Goal: Task Accomplishment & Management: Complete application form

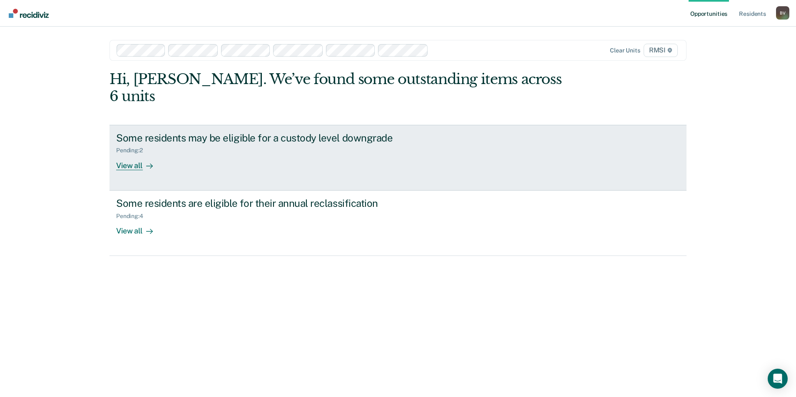
click at [297, 144] on div "Pending : 2" at bounding box center [262, 149] width 292 height 10
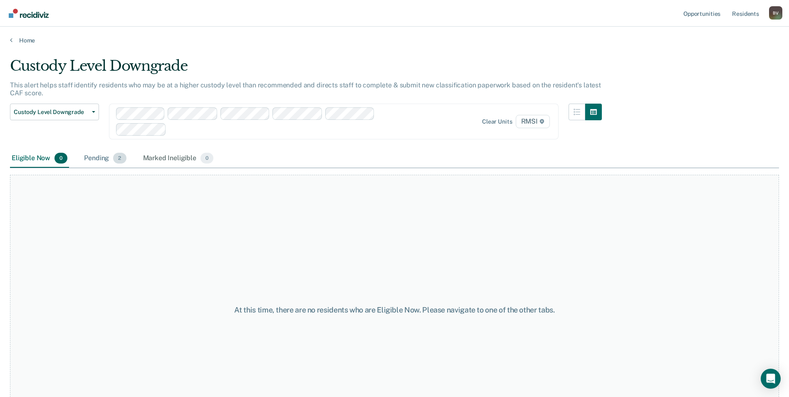
click at [117, 154] on span "2" at bounding box center [119, 158] width 13 height 11
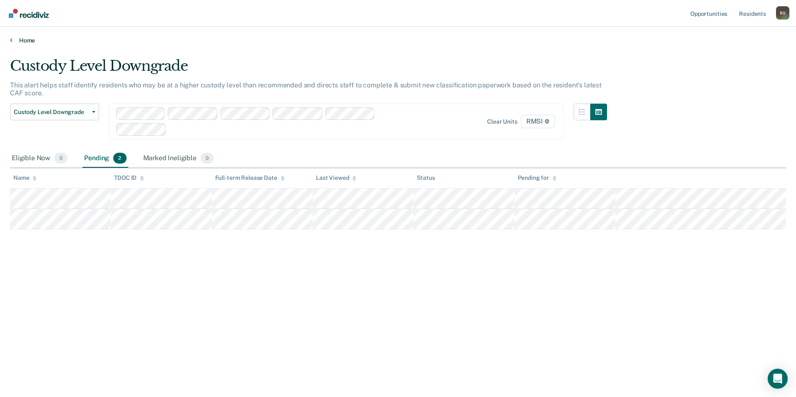
click at [11, 40] on icon at bounding box center [11, 40] width 2 height 7
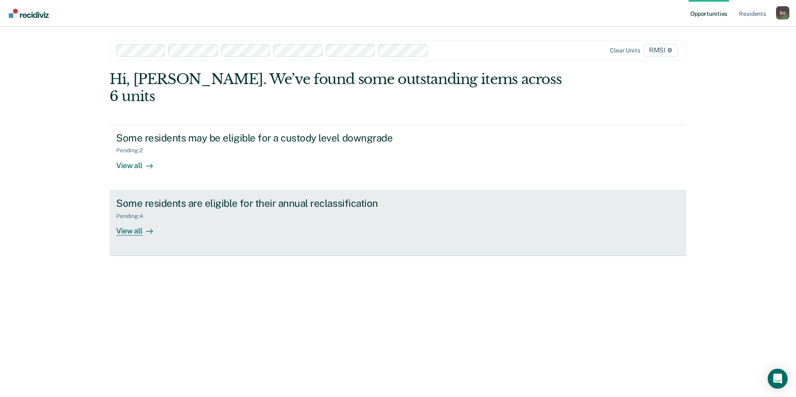
click at [128, 197] on div "Some residents are eligible for their annual reclassification" at bounding box center [262, 203] width 292 height 12
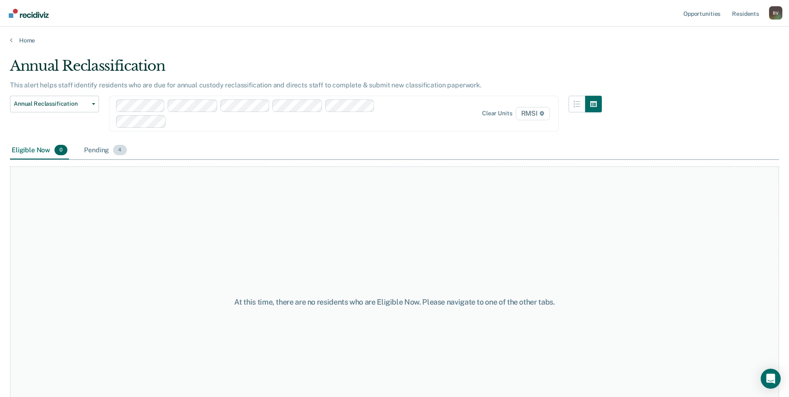
click at [122, 150] on span "4" at bounding box center [119, 150] width 13 height 11
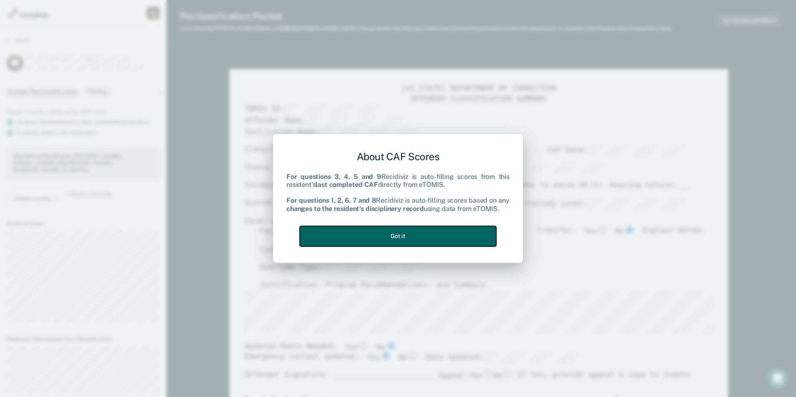
click at [429, 243] on button "Got it" at bounding box center [398, 236] width 196 height 20
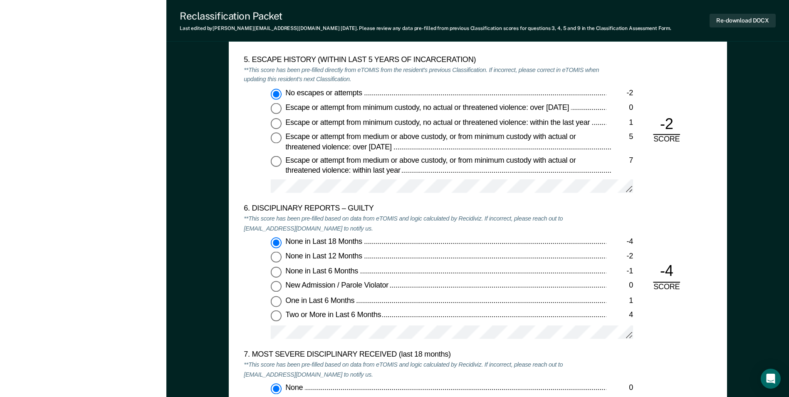
scroll to position [1373, 0]
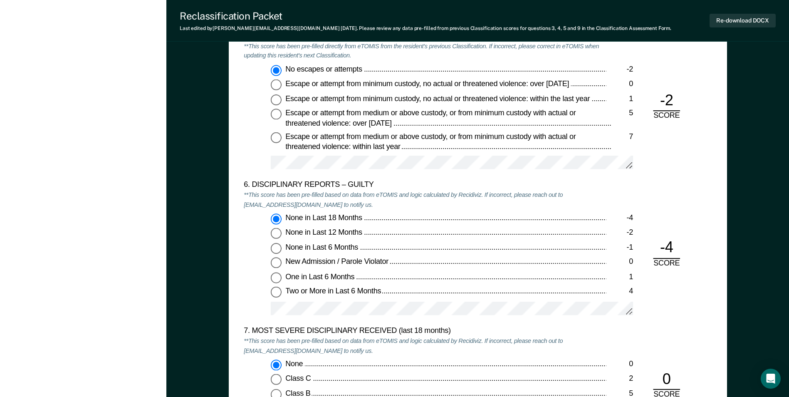
click at [274, 234] on input "None in Last 12 Months -2" at bounding box center [276, 233] width 11 height 11
type textarea "x"
radio input "false"
radio input "true"
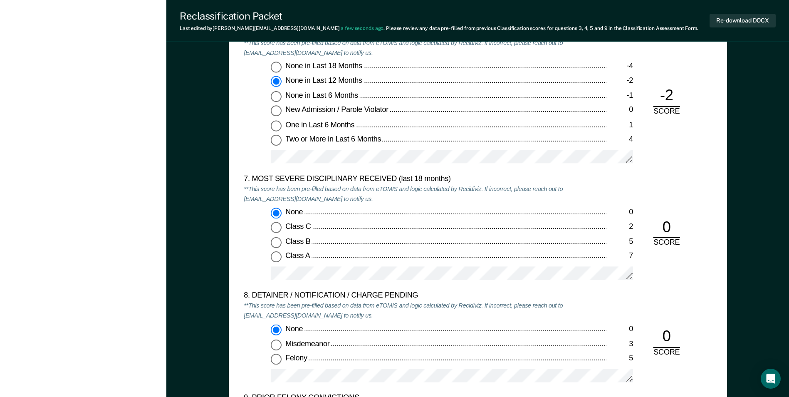
scroll to position [1540, 0]
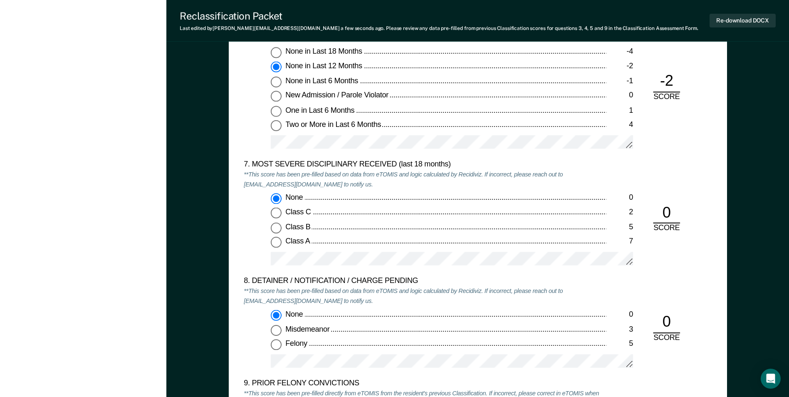
click at [672, 212] on div "0" at bounding box center [666, 213] width 27 height 20
click at [668, 214] on div "0" at bounding box center [666, 213] width 27 height 20
click at [668, 213] on div "0" at bounding box center [666, 213] width 27 height 20
click at [277, 242] on input "Class A 7" at bounding box center [276, 242] width 11 height 11
type textarea "x"
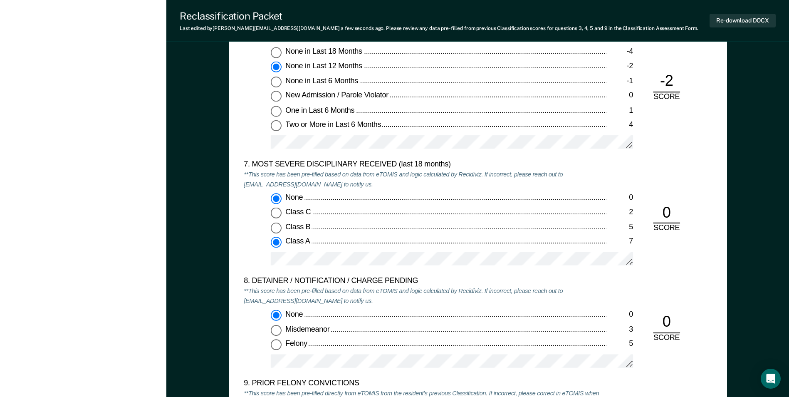
radio input "false"
radio input "true"
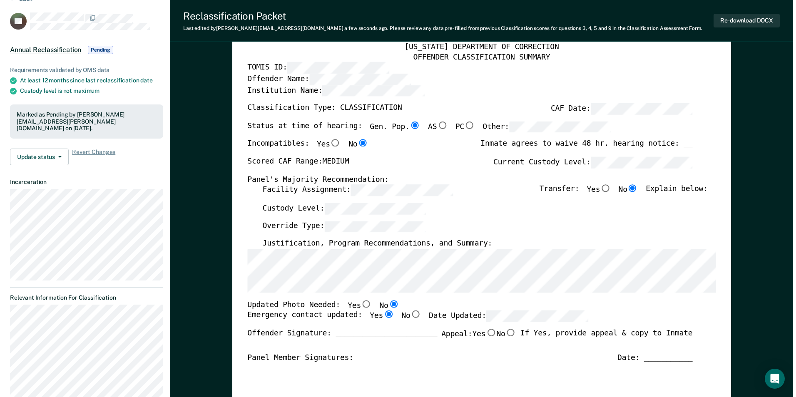
scroll to position [0, 0]
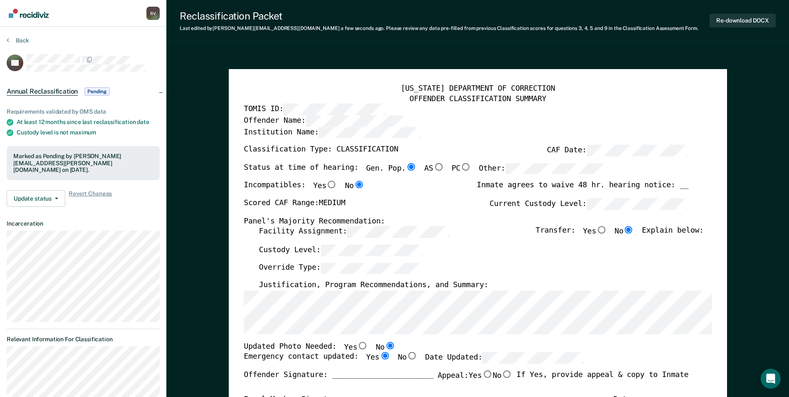
click at [415, 347] on div "Updated Photo Needed: Yes No" at bounding box center [466, 347] width 445 height 11
click at [414, 343] on div "Updated Photo Needed: Yes No" at bounding box center [466, 347] width 445 height 11
click at [7, 38] on icon at bounding box center [8, 40] width 2 height 7
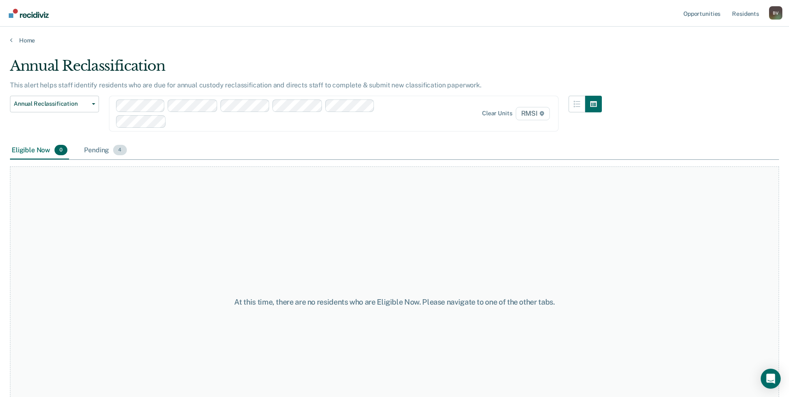
click at [120, 150] on span "4" at bounding box center [119, 150] width 13 height 11
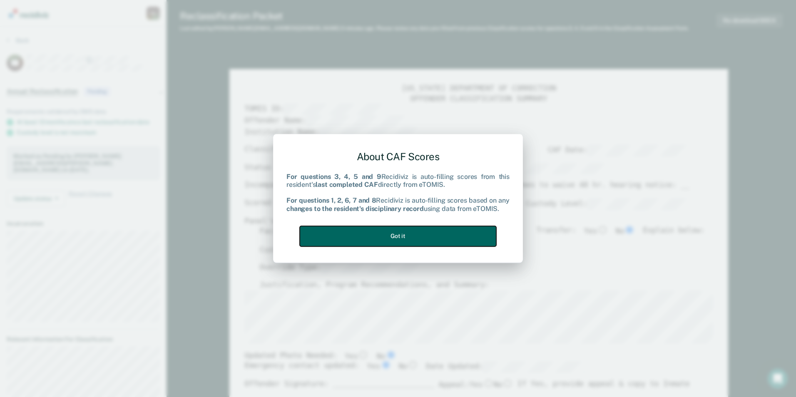
click at [447, 239] on button "Got it" at bounding box center [398, 236] width 196 height 20
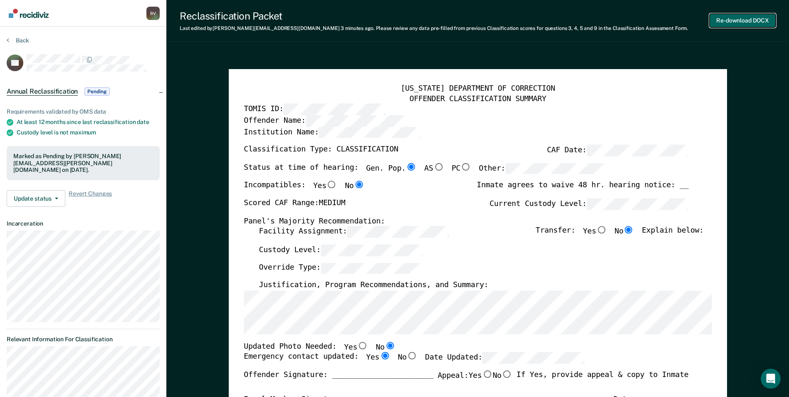
click at [731, 20] on button "Re-download DOCX" at bounding box center [743, 21] width 66 height 14
type textarea "x"
click at [7, 39] on icon at bounding box center [8, 40] width 2 height 7
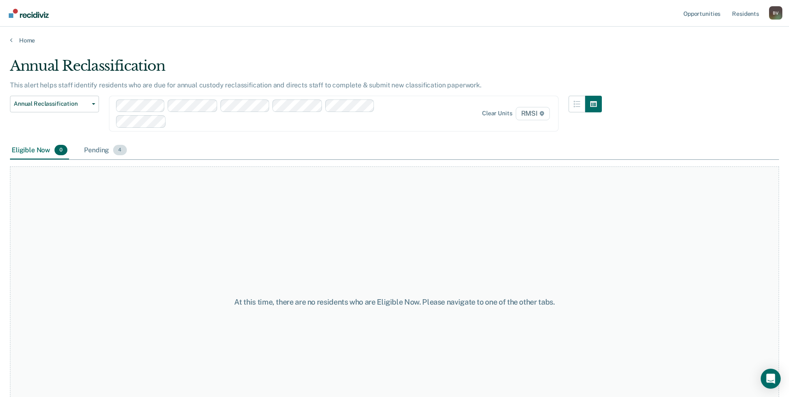
click at [121, 153] on span "4" at bounding box center [119, 150] width 13 height 11
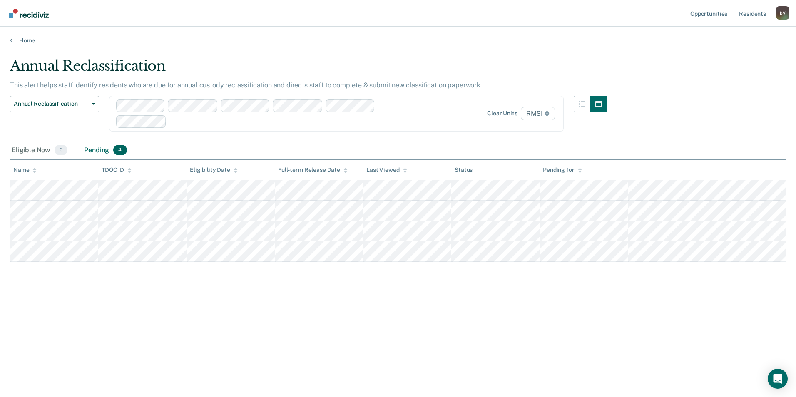
click at [10, 39] on div "Home" at bounding box center [398, 35] width 796 height 17
click at [10, 40] on div "Home" at bounding box center [398, 35] width 796 height 17
click at [10, 39] on icon at bounding box center [11, 40] width 2 height 7
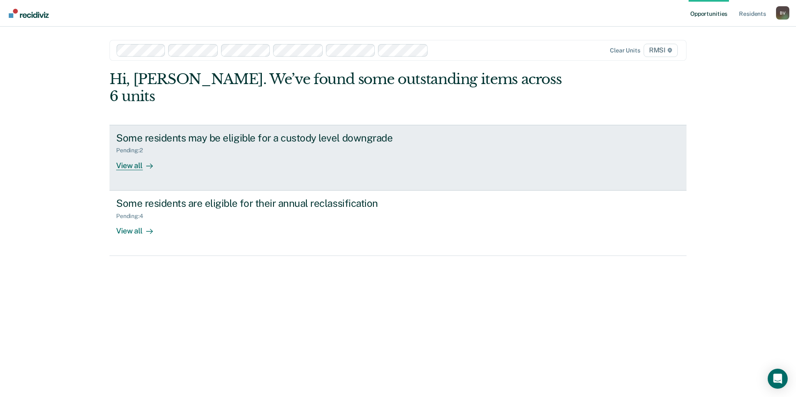
click at [146, 147] on div "Pending : 2" at bounding box center [132, 150] width 33 height 7
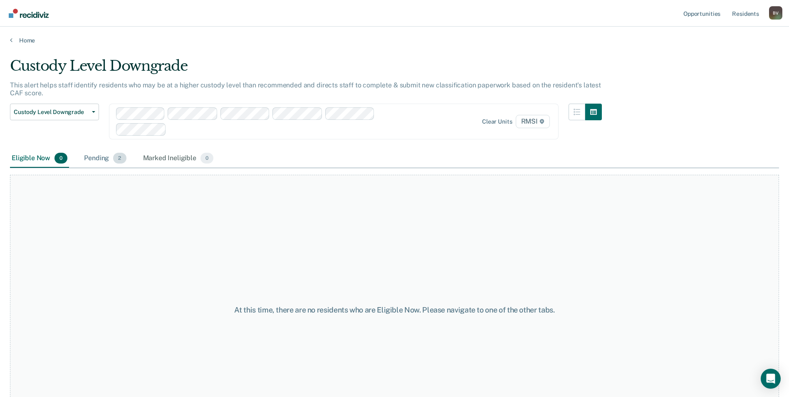
click at [118, 157] on span "2" at bounding box center [119, 158] width 13 height 11
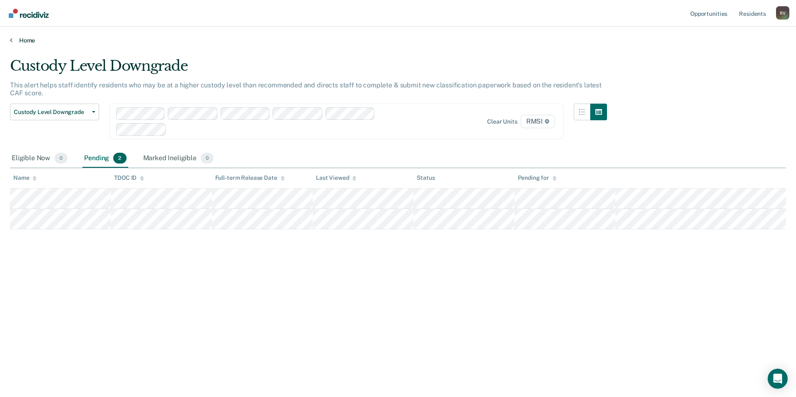
click at [12, 40] on link "Home" at bounding box center [398, 40] width 776 height 7
